Goal: Information Seeking & Learning: Learn about a topic

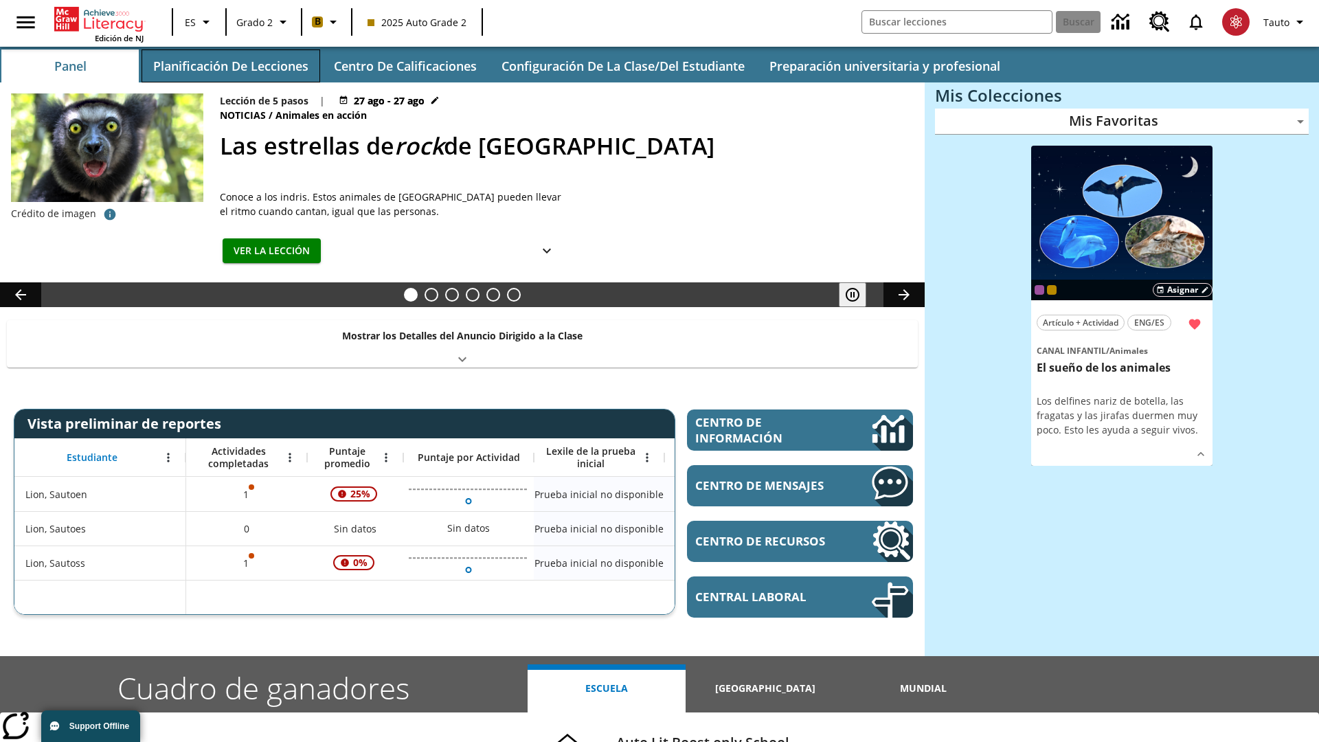
click at [230, 66] on button "Planificación de lecciones" at bounding box center [230, 65] width 179 height 33
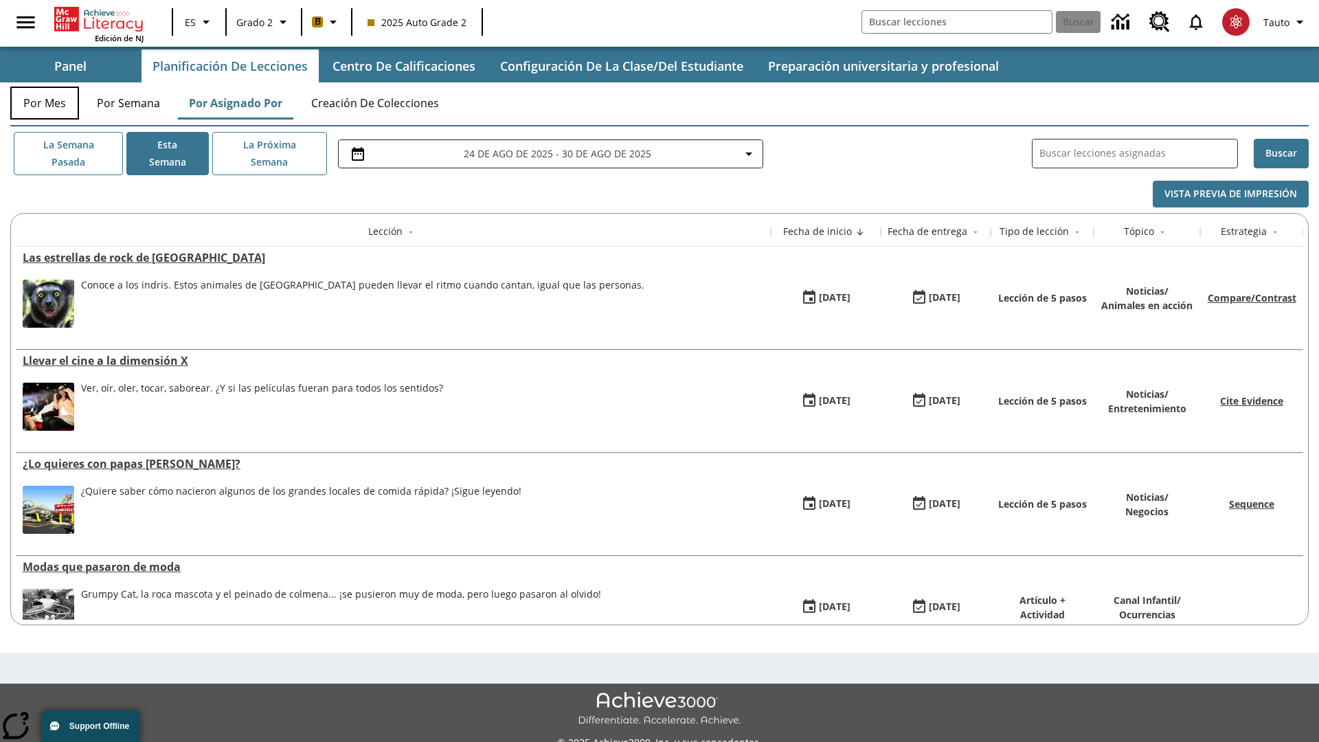
click at [45, 103] on button "Por mes" at bounding box center [44, 103] width 69 height 33
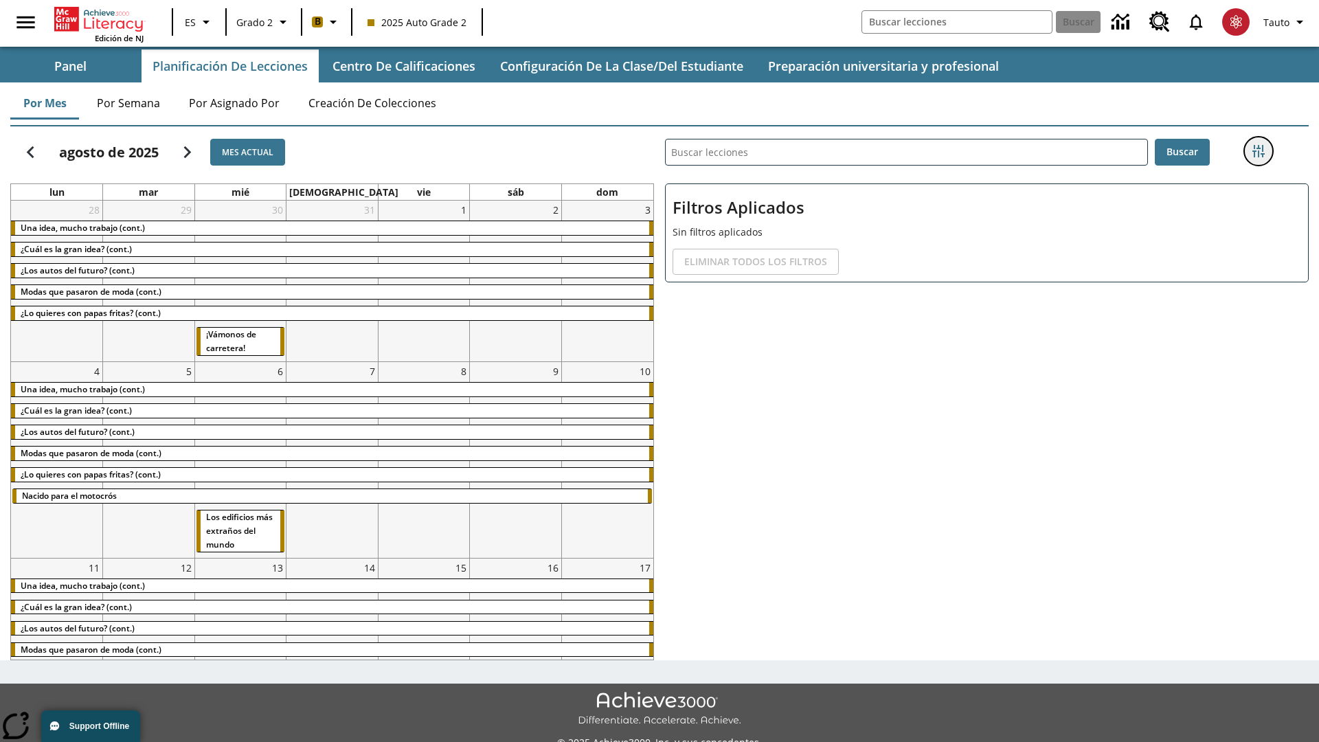
click at [1257, 151] on icon "Menú lateral de filtros" at bounding box center [1258, 151] width 12 height 12
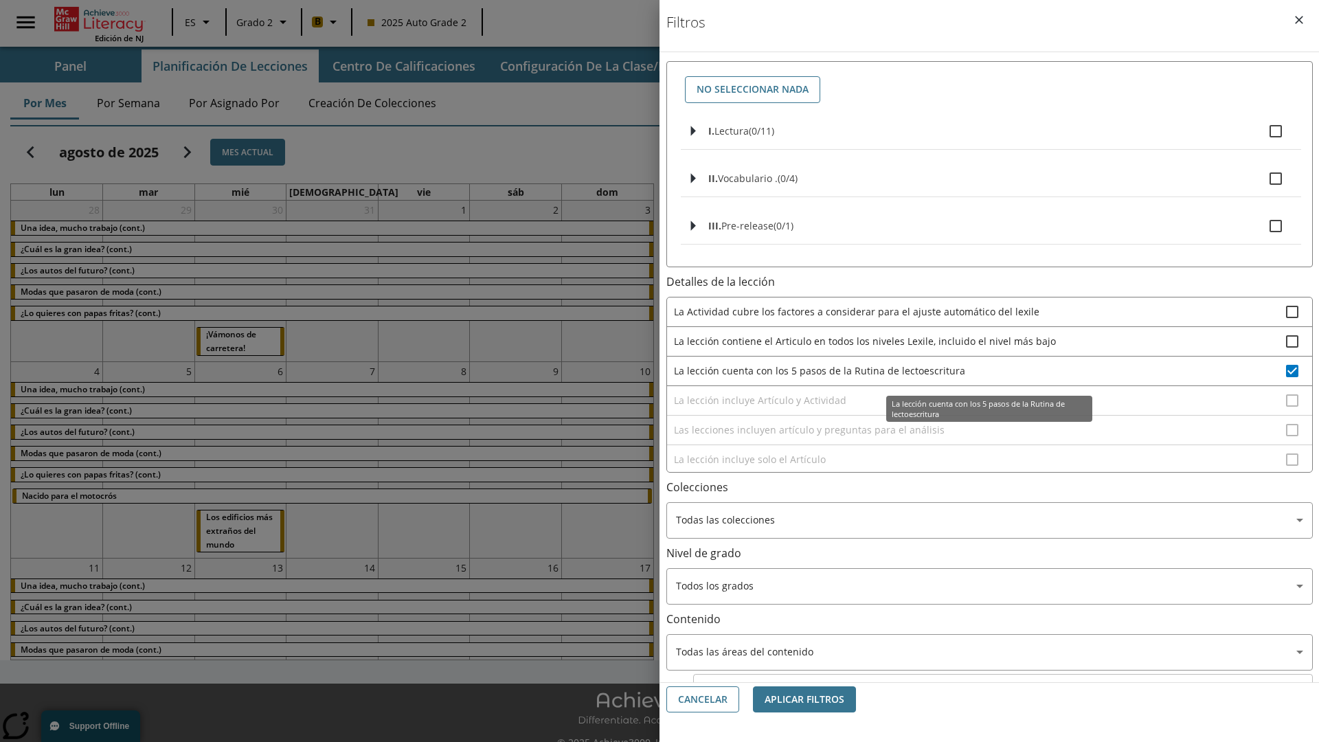
click at [979, 370] on span "La lección cuenta con los 5 pasos de la Rutina de lectoescritura" at bounding box center [980, 370] width 612 height 14
checkbox input "false"
click at [979, 407] on span "La lección incluye Artículo y Actividad" at bounding box center [980, 400] width 612 height 14
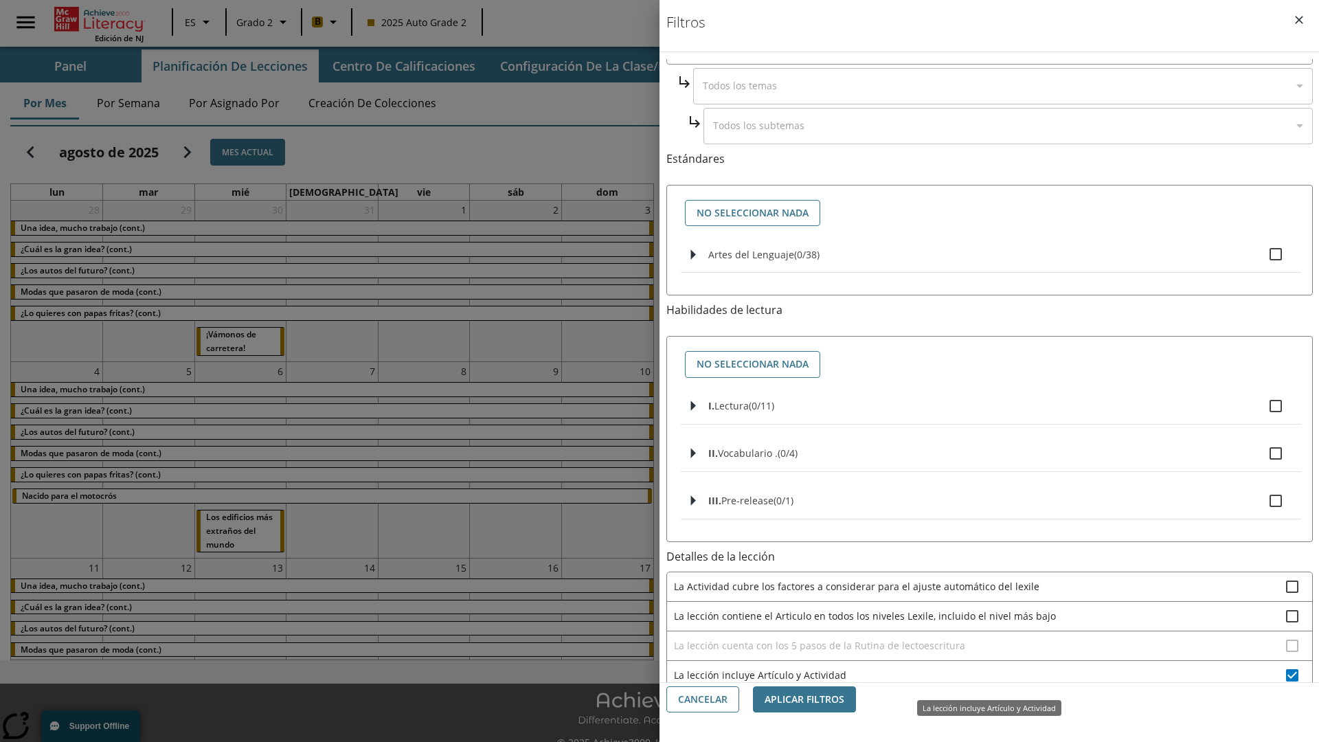
click at [979, 674] on span "La lección incluye Artículo y Actividad" at bounding box center [980, 675] width 612 height 14
checkbox input "false"
click at [979, 697] on span "Las lecciones incluyen artículo y preguntas para el análisis" at bounding box center [980, 704] width 612 height 14
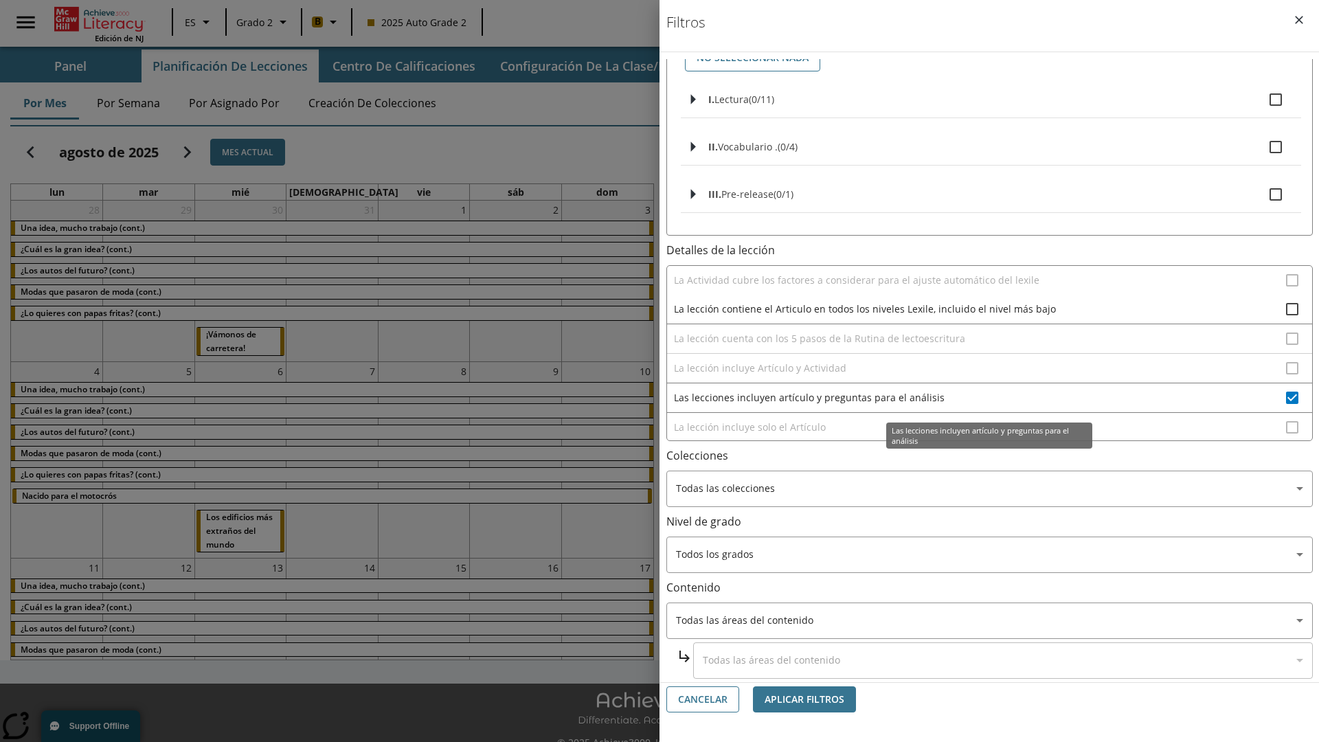
click at [979, 397] on span "Las lecciones incluyen artículo y preguntas para el análisis" at bounding box center [980, 397] width 612 height 14
checkbox input "false"
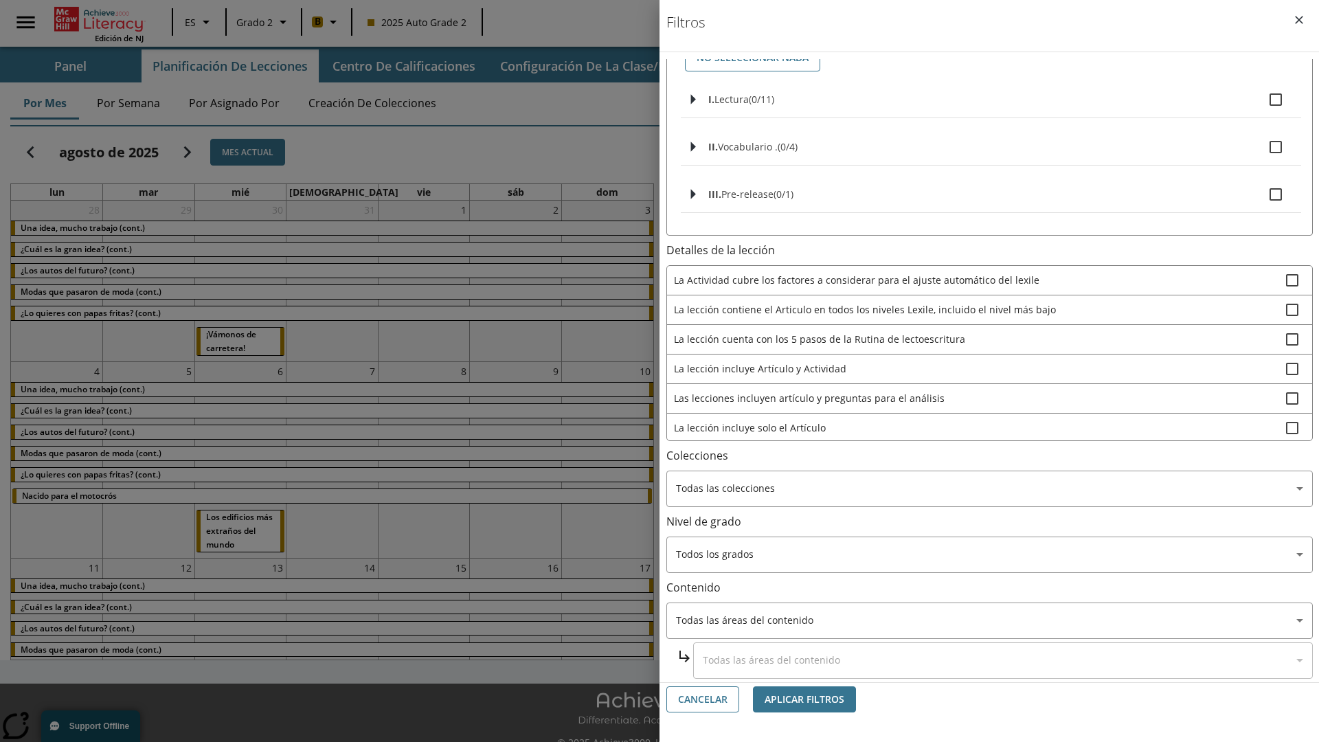
click at [979, 435] on span "La lección incluye solo el Artículo" at bounding box center [980, 427] width 612 height 14
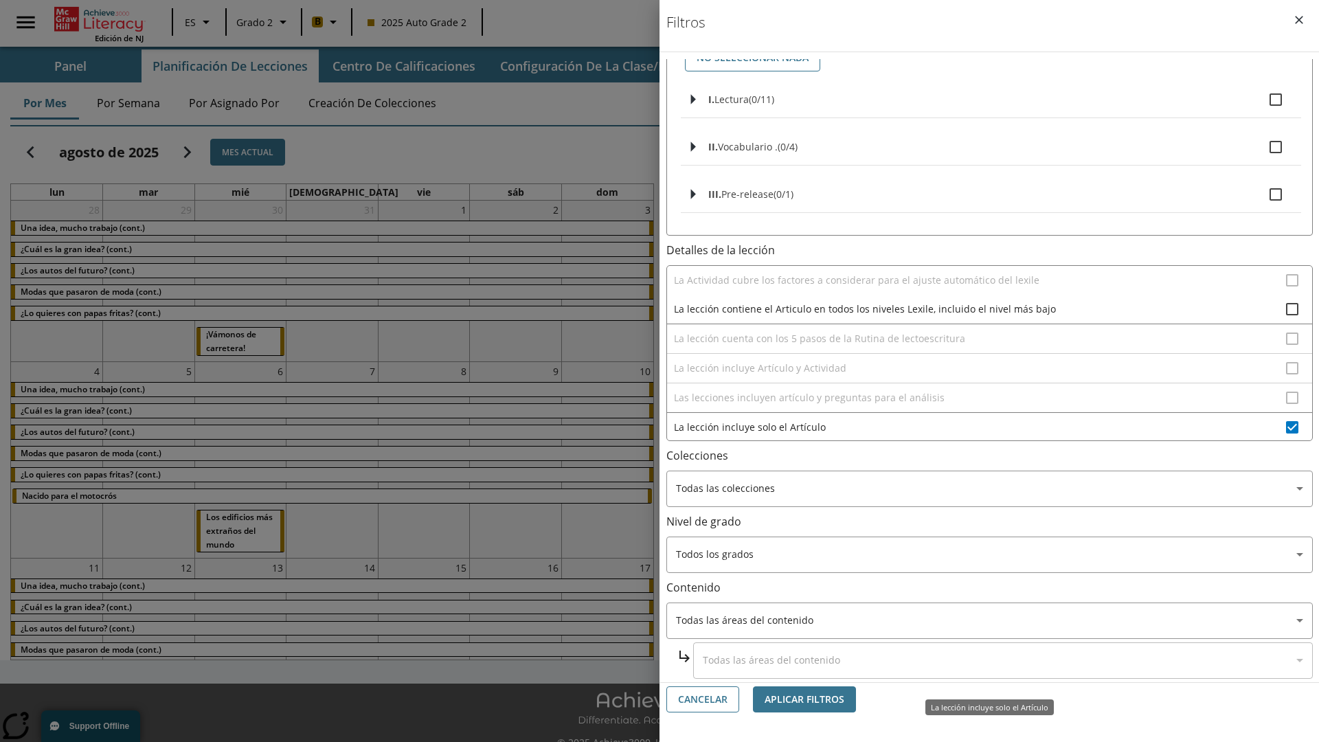
scroll to position [182, 0]
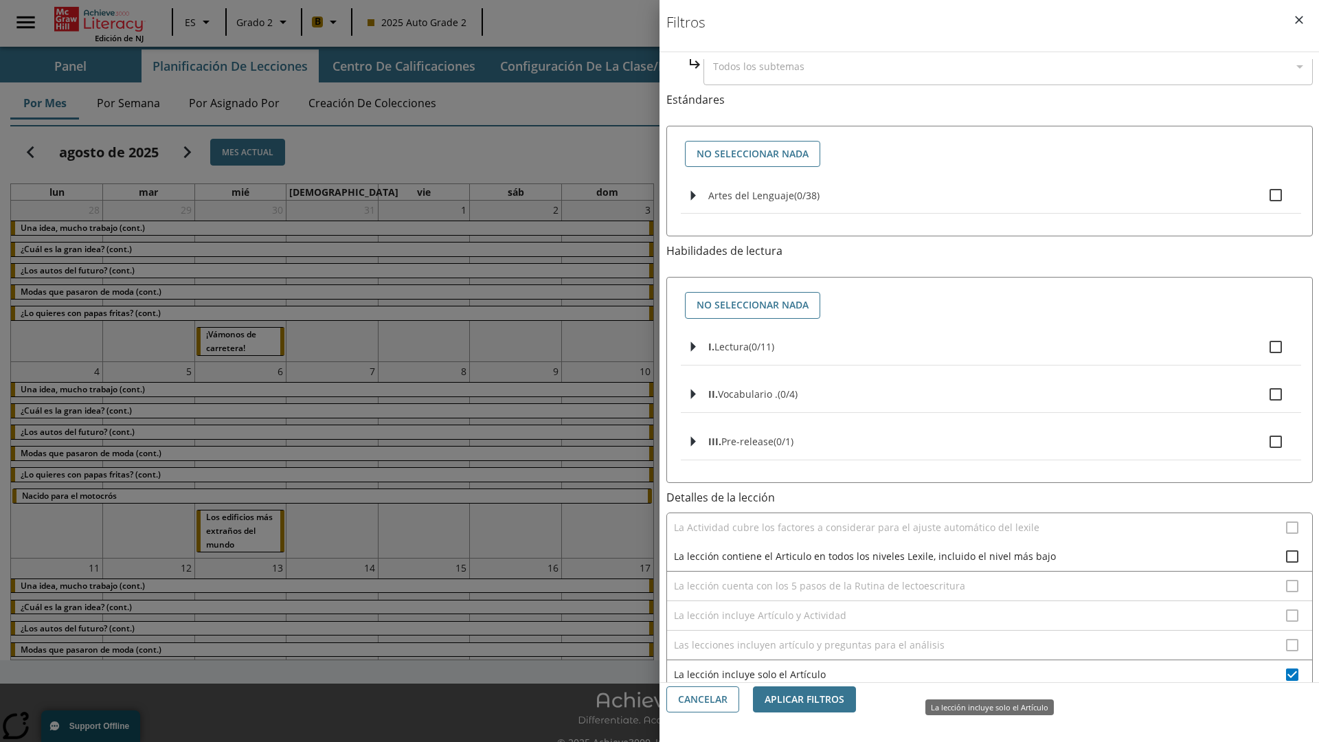
click at [979, 674] on span "La lección incluye solo el Artículo" at bounding box center [980, 674] width 612 height 14
checkbox input "false"
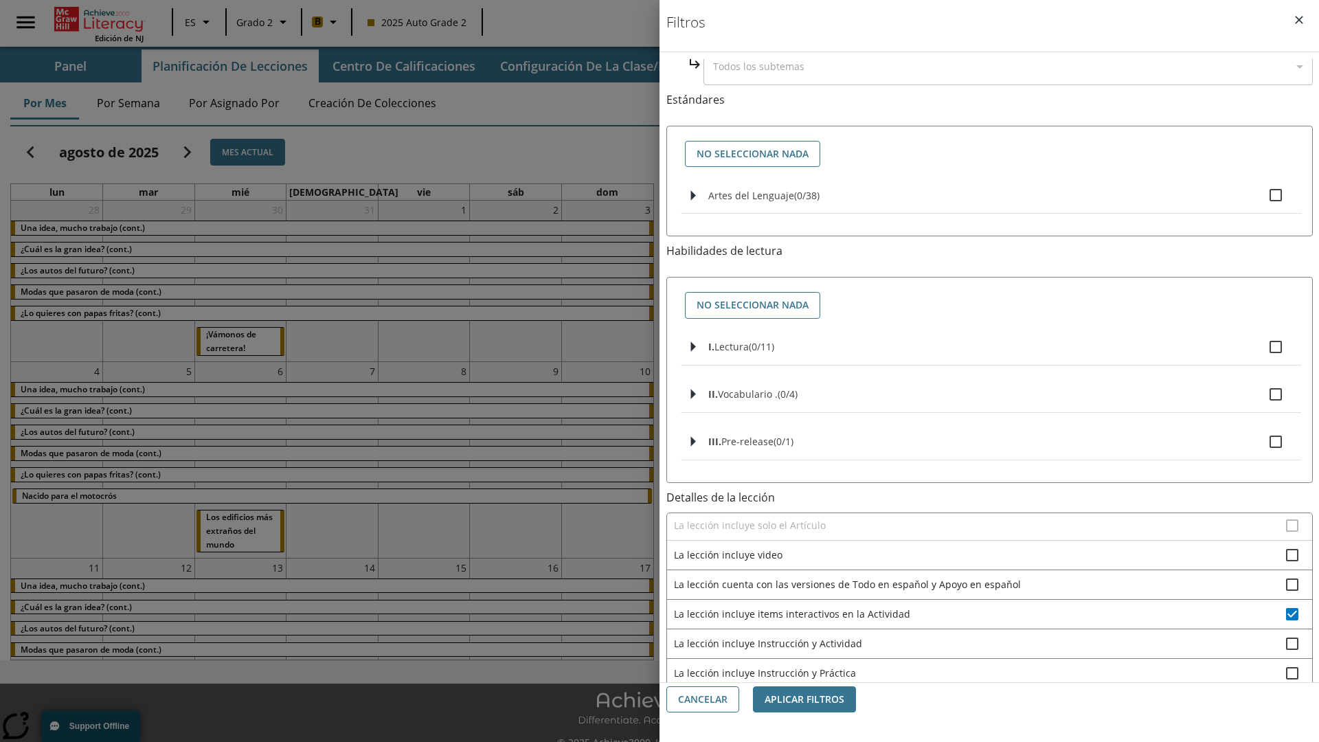
click at [979, 613] on span "La lección incluye items interactivos en la Actividad" at bounding box center [980, 613] width 612 height 14
checkbox input "false"
click at [979, 650] on span "La lección incluye Instrucción y Actividad" at bounding box center [980, 643] width 612 height 14
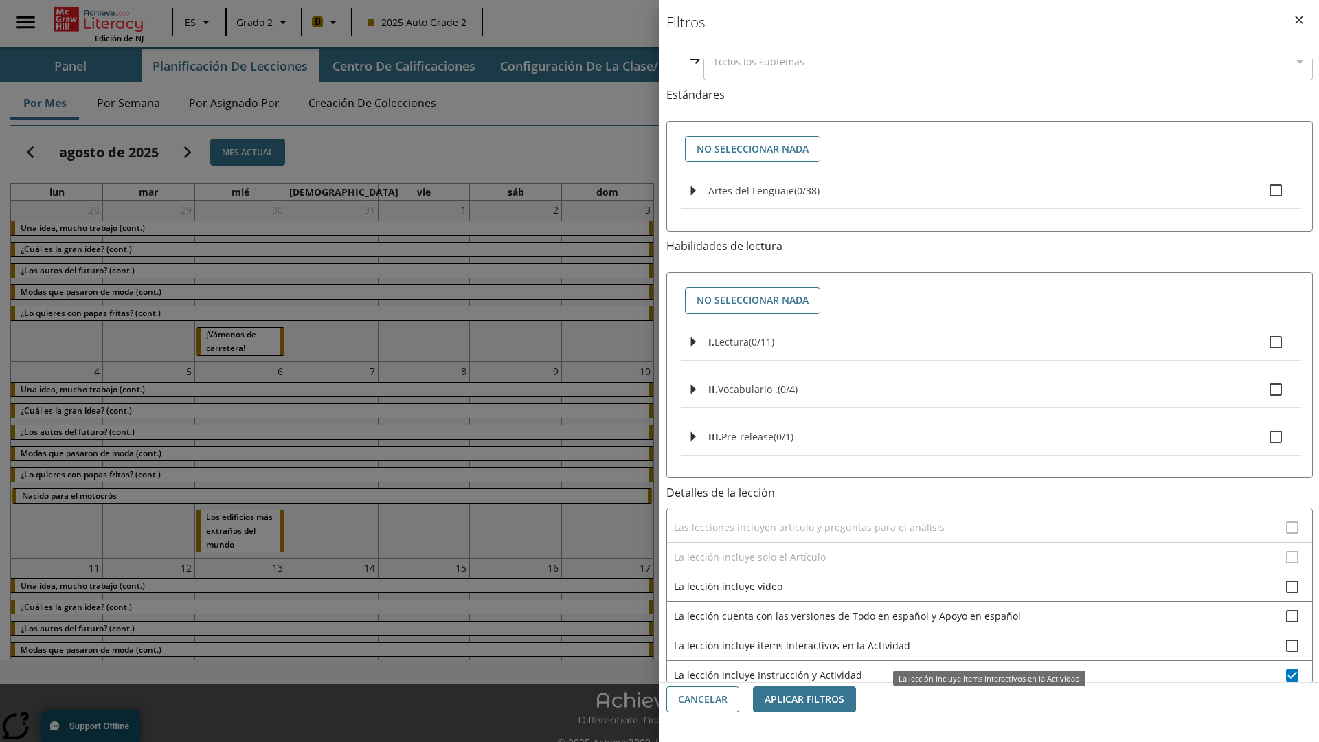
click at [979, 668] on span "La lección incluye Instrucción y Actividad" at bounding box center [980, 675] width 612 height 14
checkbox input "false"
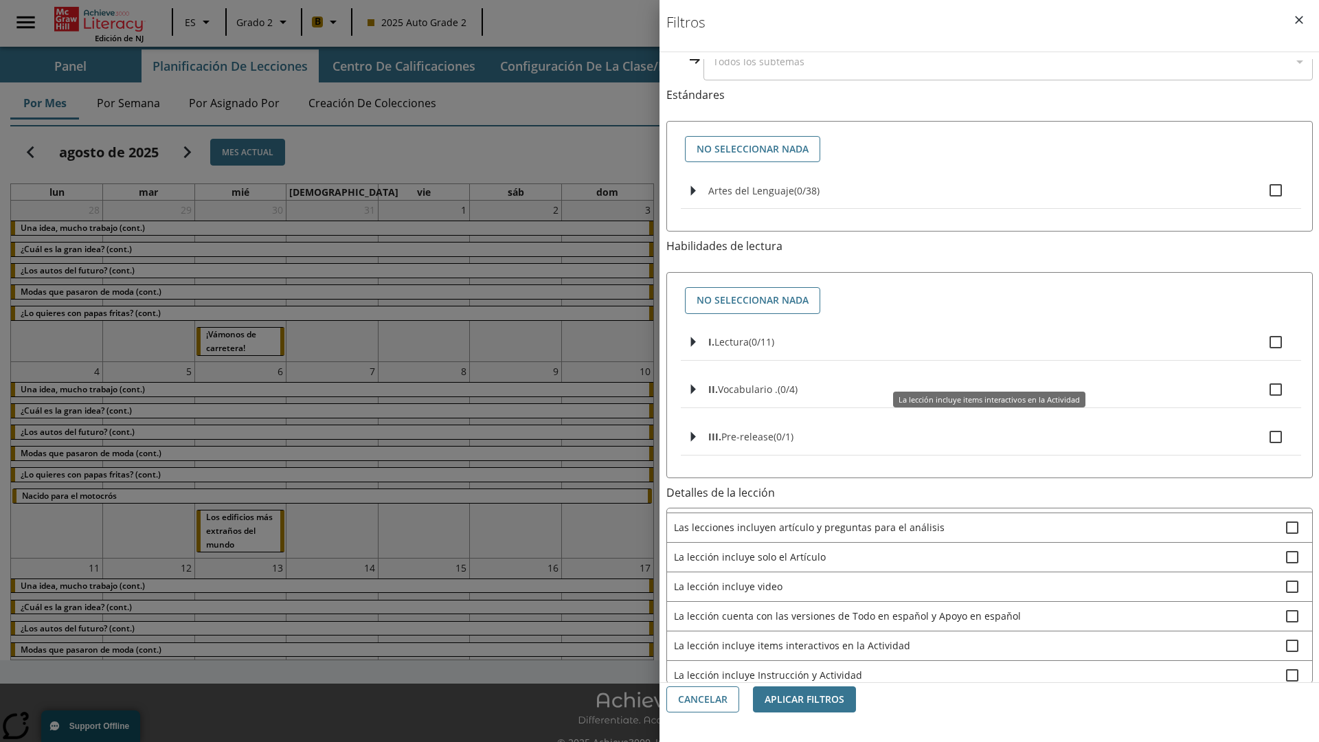
scroll to position [429, 0]
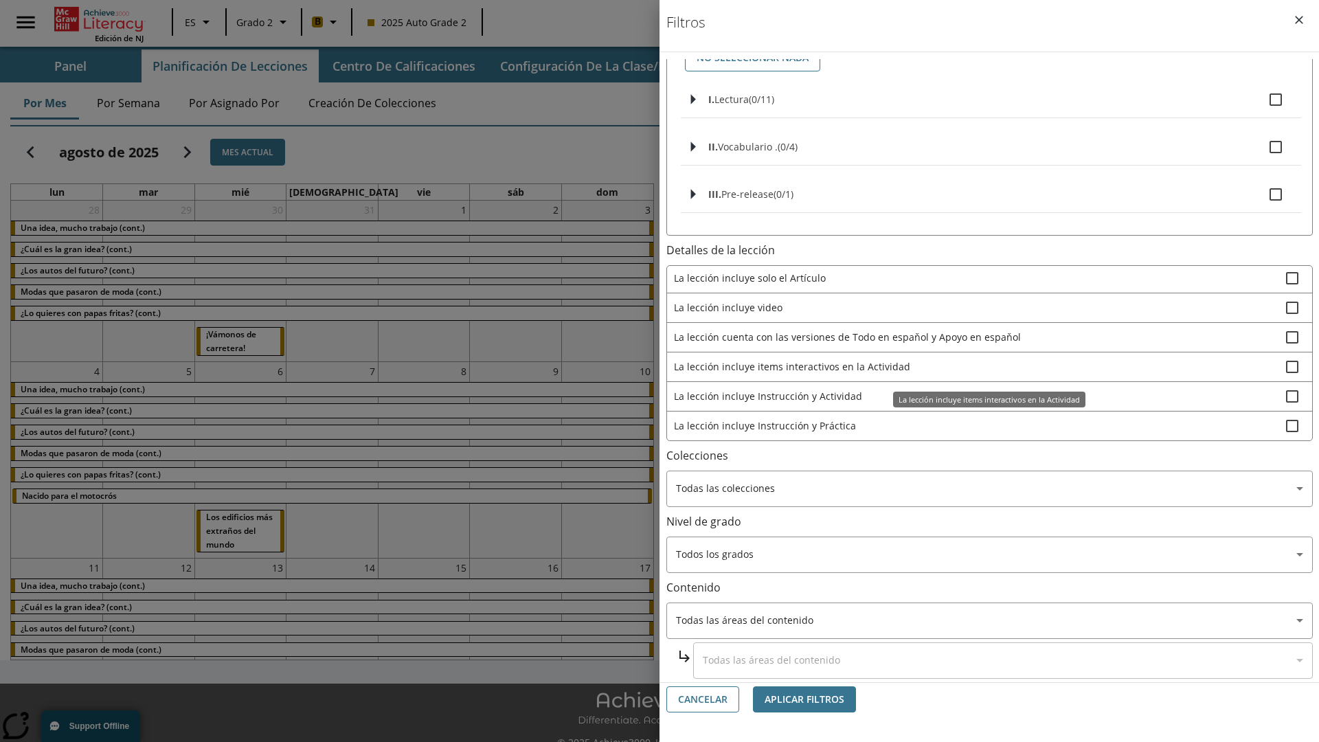
click at [979, 425] on span "La lección incluye Instrucción y Práctica" at bounding box center [980, 425] width 612 height 14
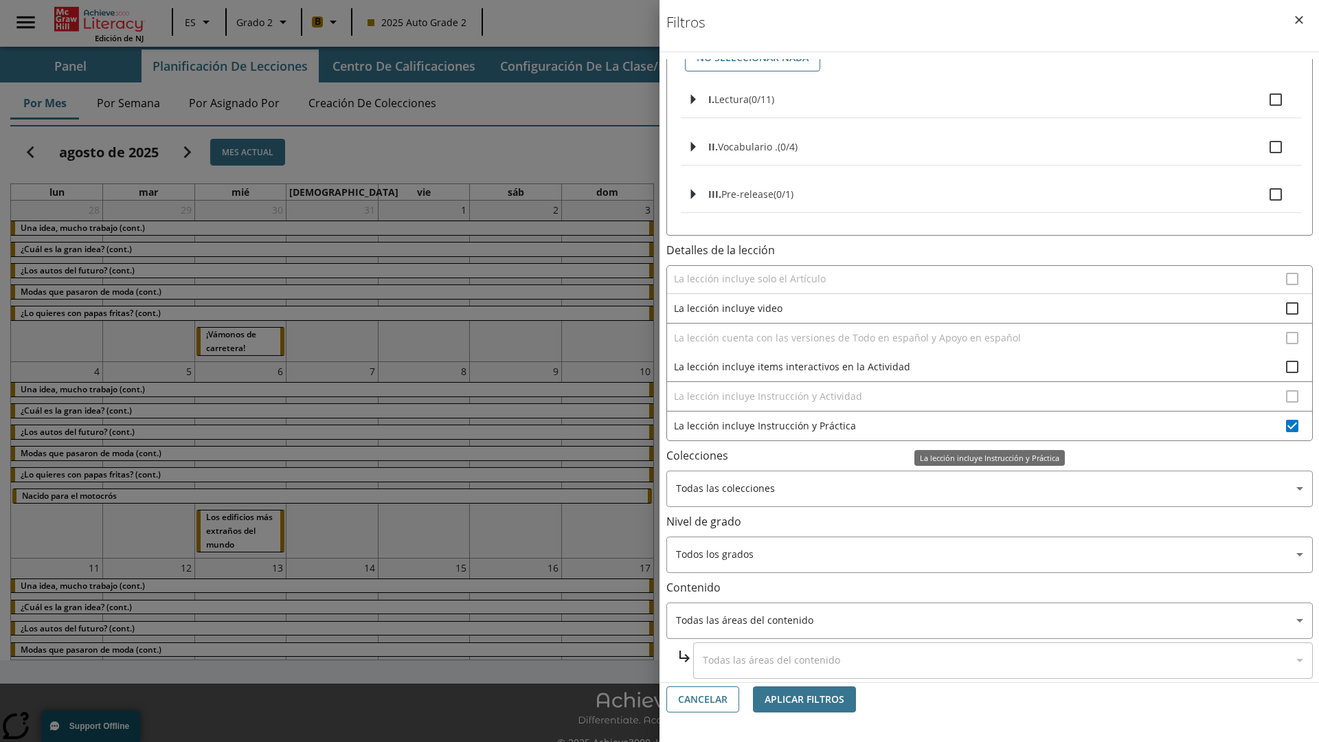
click at [979, 425] on span "La lección incluye Instrucción y Práctica" at bounding box center [980, 425] width 612 height 14
checkbox input "false"
